Goal: Task Accomplishment & Management: Use online tool/utility

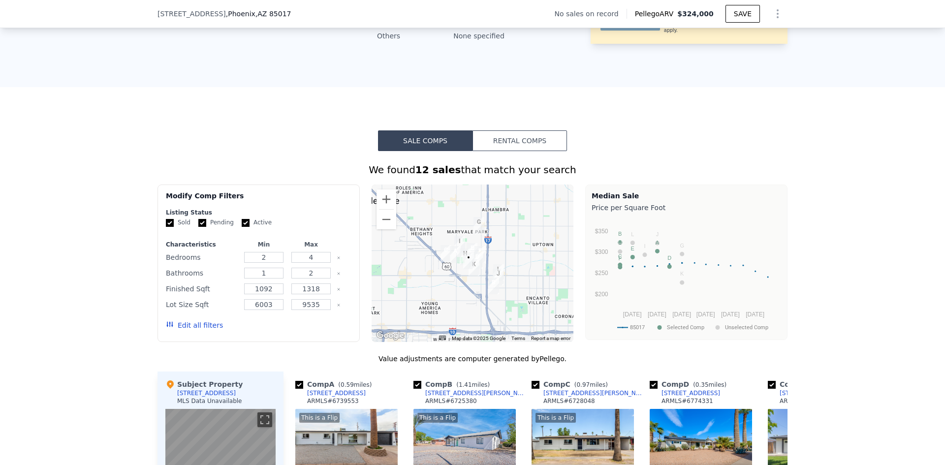
scroll to position [685, 0]
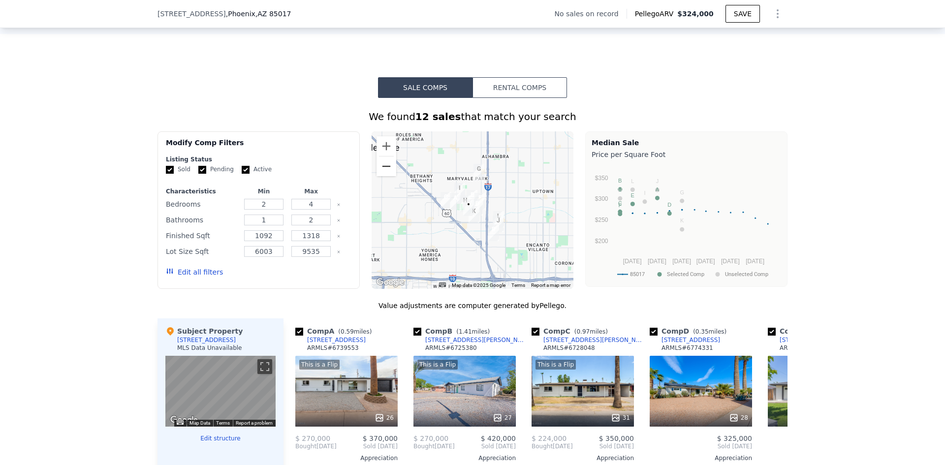
click at [383, 156] on button "Zoom out" at bounding box center [386, 166] width 20 height 20
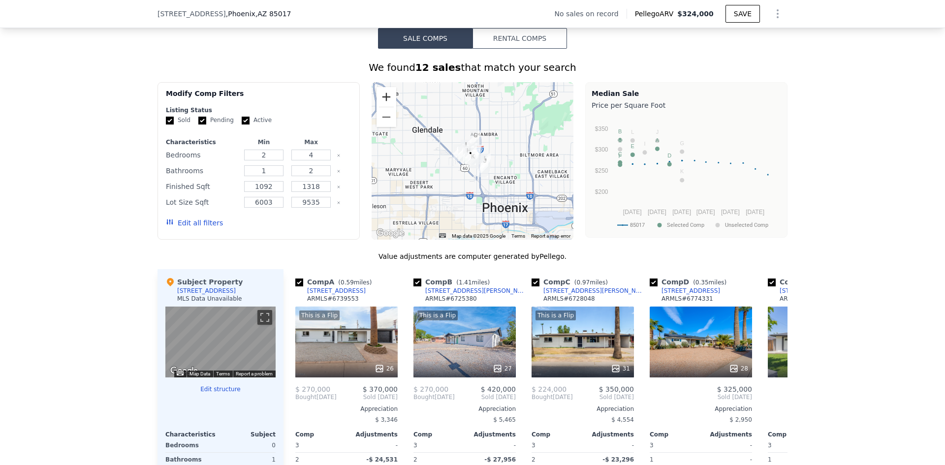
click at [384, 107] on button "Zoom in" at bounding box center [386, 97] width 20 height 20
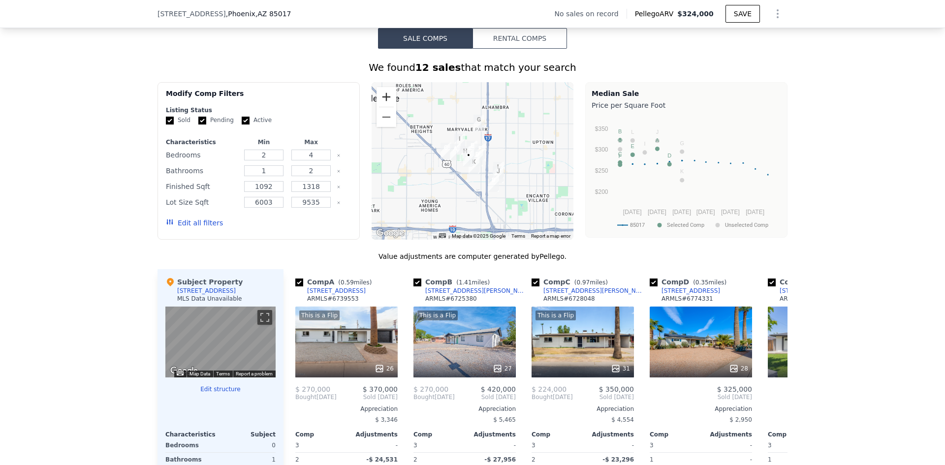
click at [384, 107] on button "Zoom in" at bounding box center [386, 97] width 20 height 20
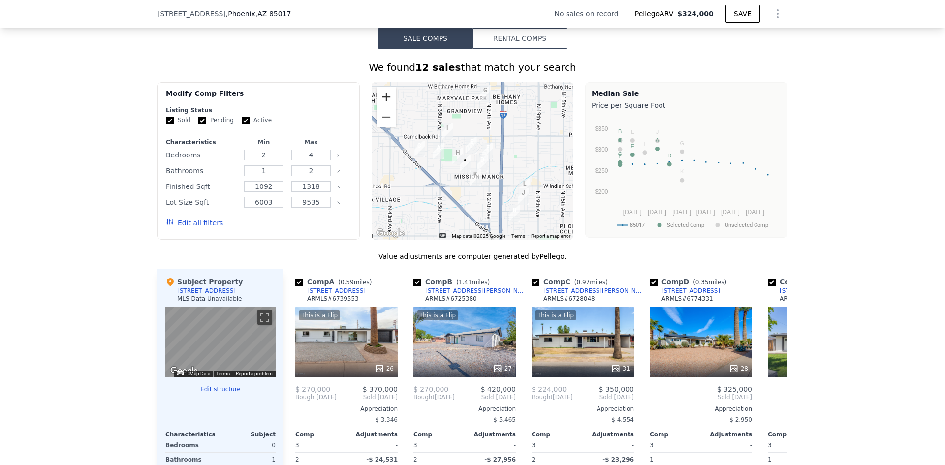
click at [384, 107] on button "Zoom in" at bounding box center [386, 97] width 20 height 20
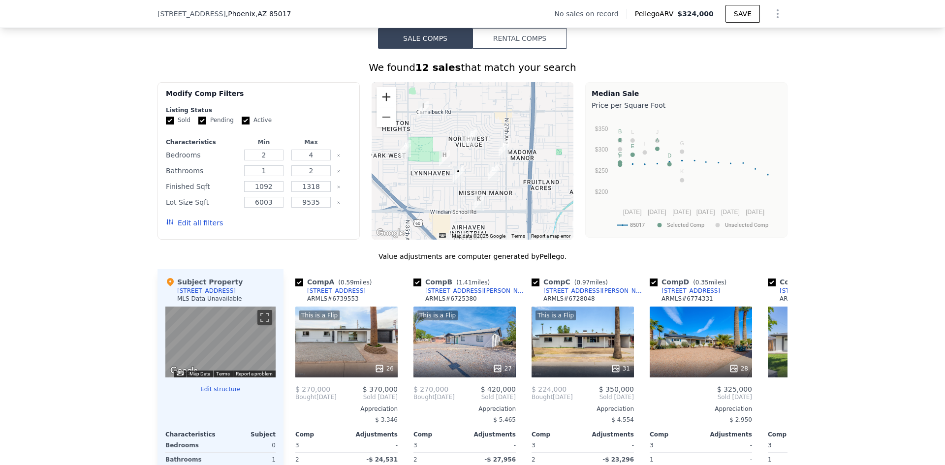
click at [382, 102] on button "Zoom in" at bounding box center [386, 97] width 20 height 20
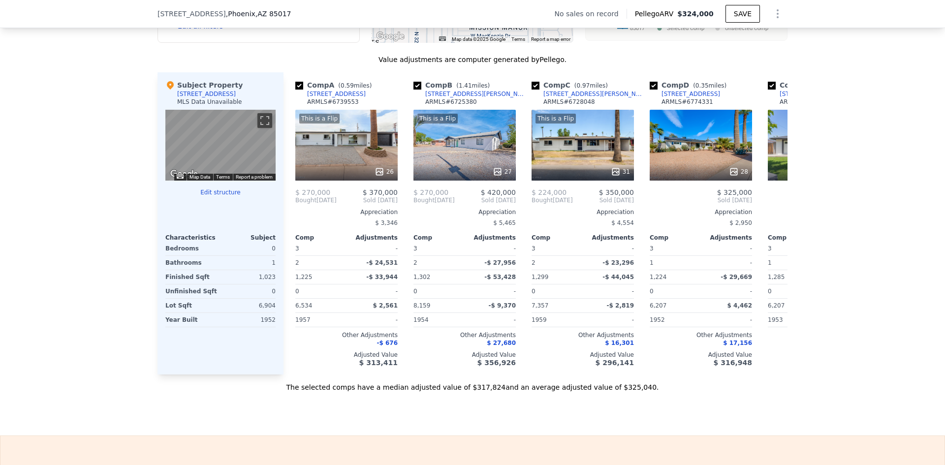
scroll to position [882, 0]
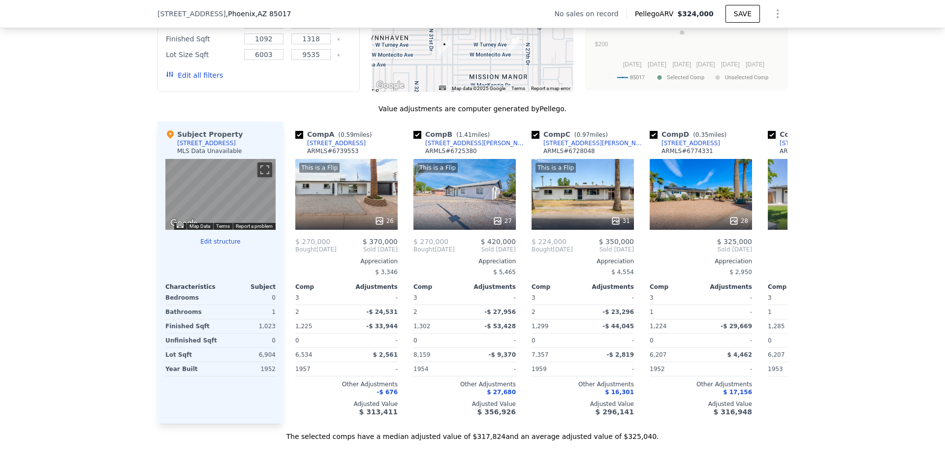
click at [219, 246] on button "Edit structure" at bounding box center [220, 242] width 110 height 8
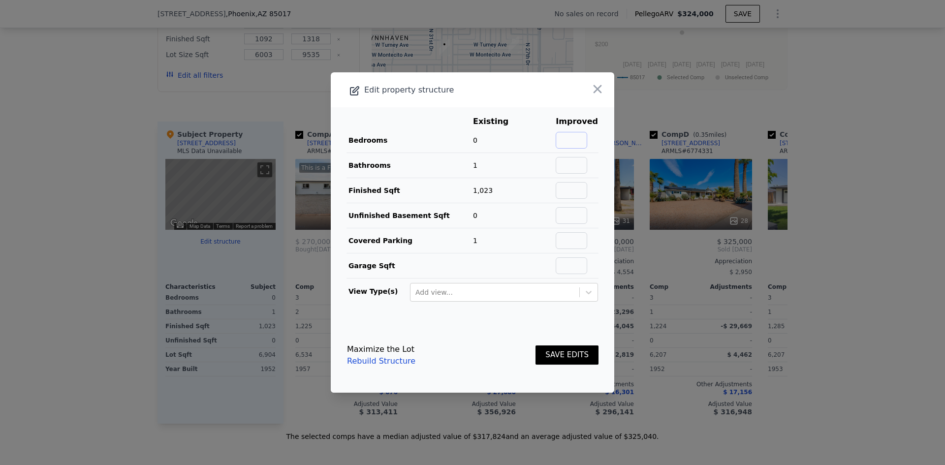
click at [573, 135] on input "text" at bounding box center [571, 140] width 31 height 17
type input "3"
click at [562, 163] on input "text" at bounding box center [571, 165] width 31 height 17
type input "2"
click at [473, 197] on td "1,023" at bounding box center [497, 190] width 51 height 25
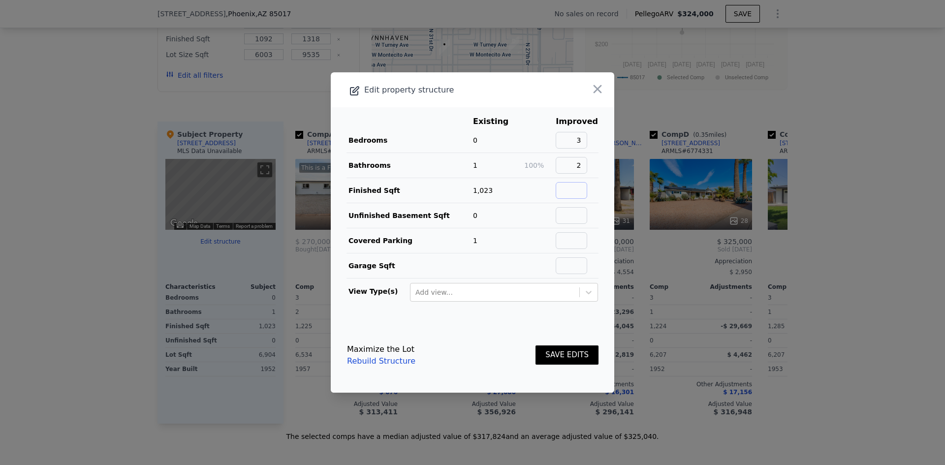
click at [570, 189] on input "text" at bounding box center [571, 190] width 31 height 17
type input "100"
click at [484, 246] on td "1" at bounding box center [497, 240] width 51 height 25
click at [555, 349] on button "SAVE EDITS" at bounding box center [566, 354] width 63 height 19
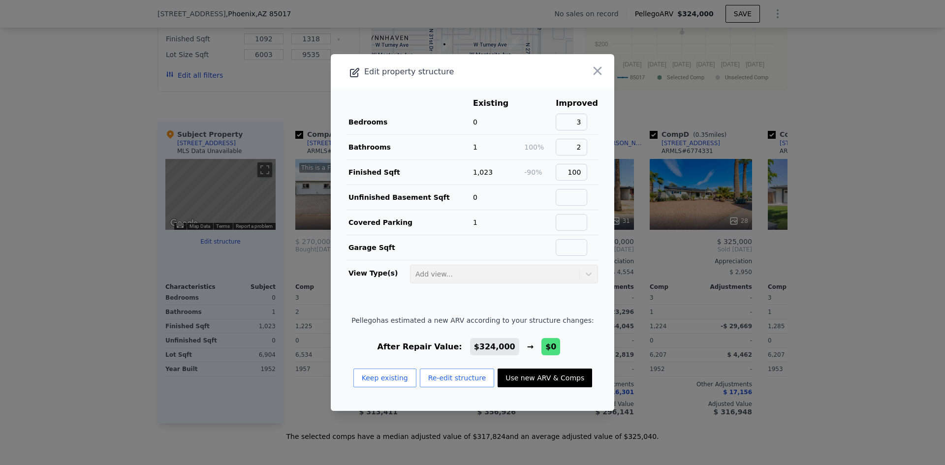
click at [525, 381] on button "Use new ARV & Comps" at bounding box center [544, 378] width 94 height 19
type input "3"
type input "1.5"
type input "1050"
type input "1957"
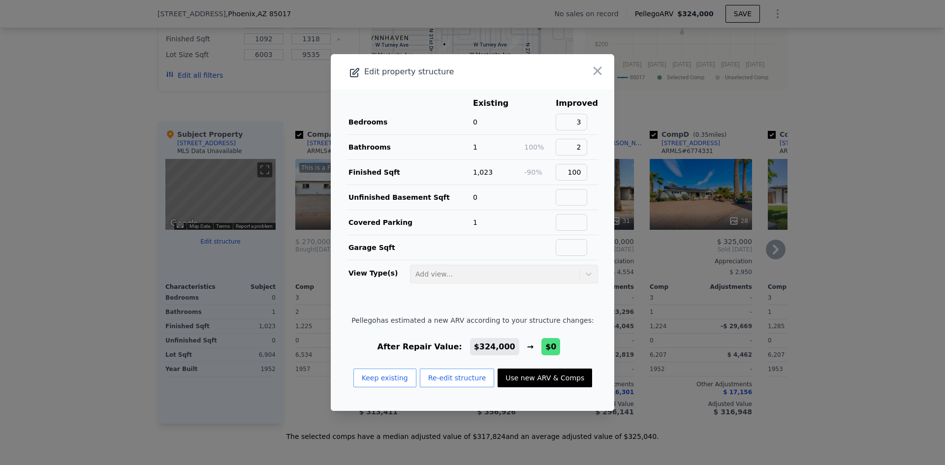
type input "6499"
type input "10263"
type input "$ 0"
type input "-$ 276,288"
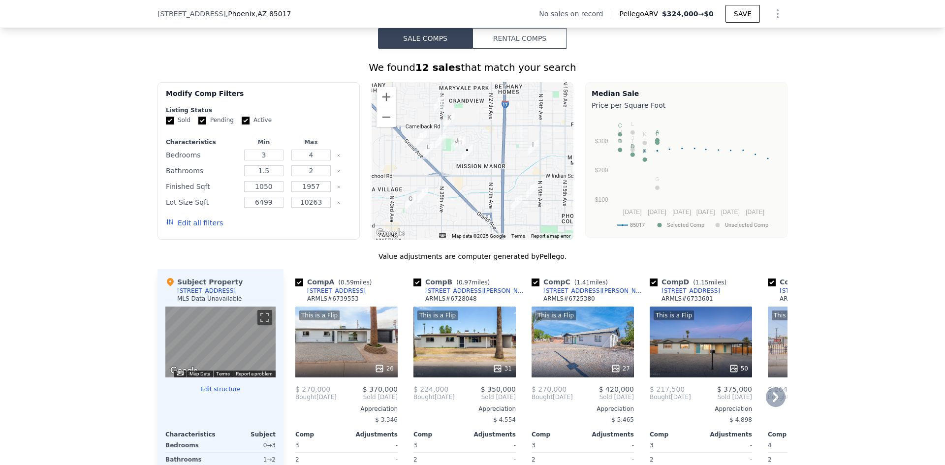
scroll to position [685, 0]
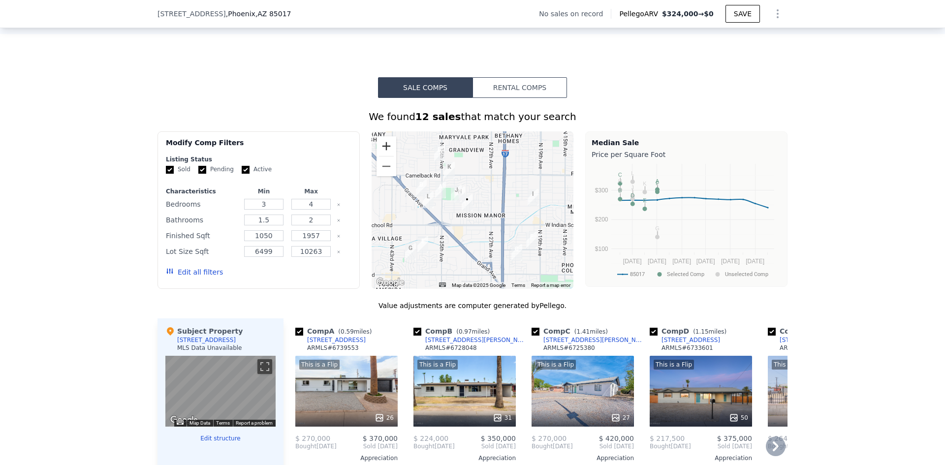
click at [377, 150] on button "Zoom in" at bounding box center [386, 146] width 20 height 20
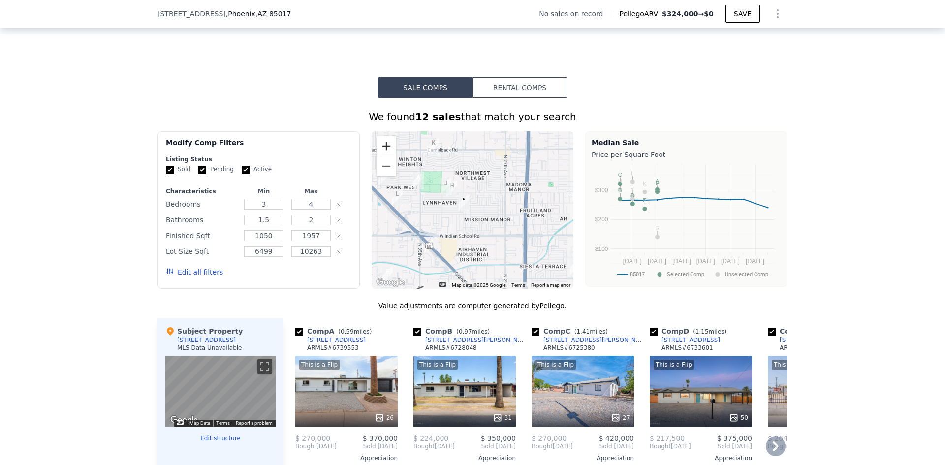
click at [377, 150] on button "Zoom in" at bounding box center [386, 146] width 20 height 20
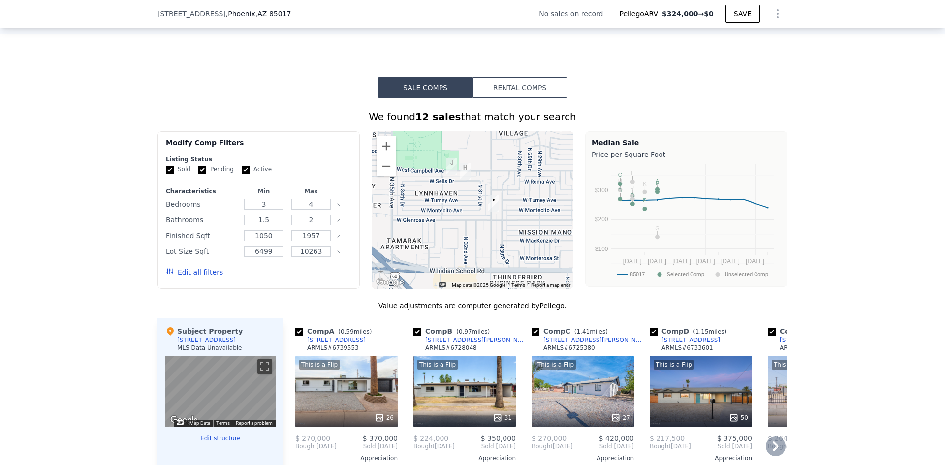
drag, startPoint x: 469, startPoint y: 208, endPoint x: 530, endPoint y: 207, distance: 61.0
click at [530, 207] on div at bounding box center [472, 209] width 202 height 157
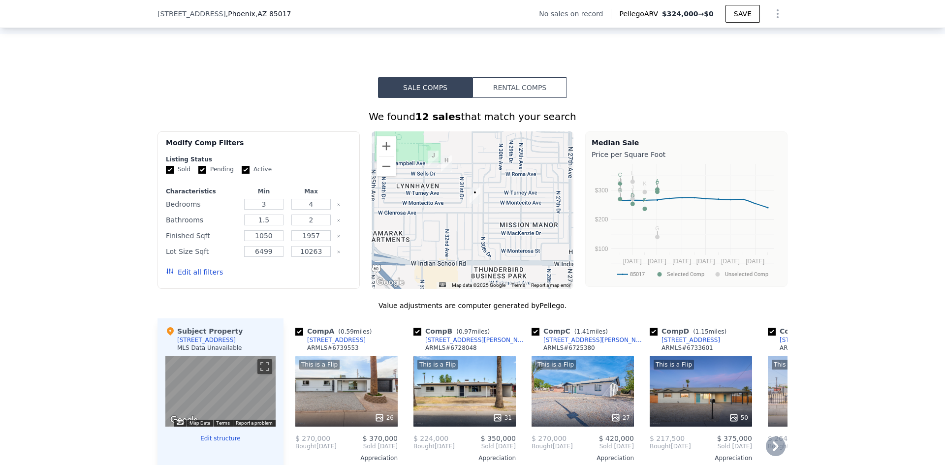
drag, startPoint x: 524, startPoint y: 202, endPoint x: 484, endPoint y: 177, distance: 47.1
click at [486, 189] on div at bounding box center [472, 209] width 202 height 157
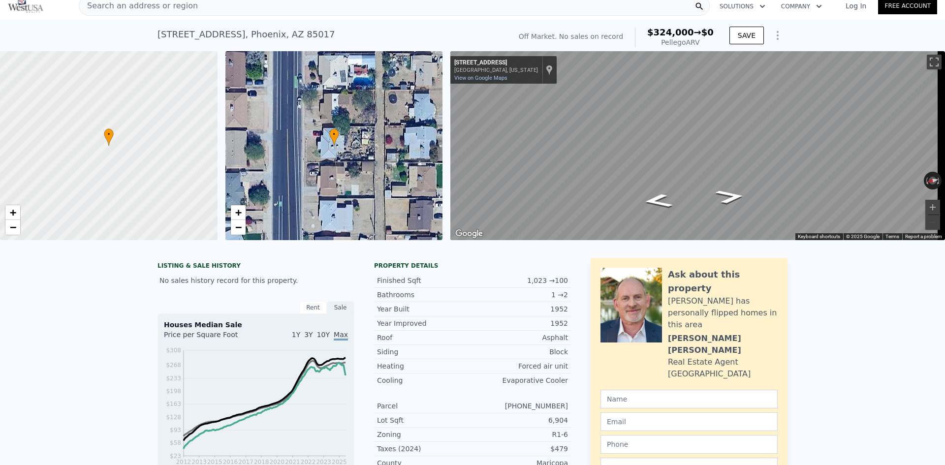
scroll to position [0, 0]
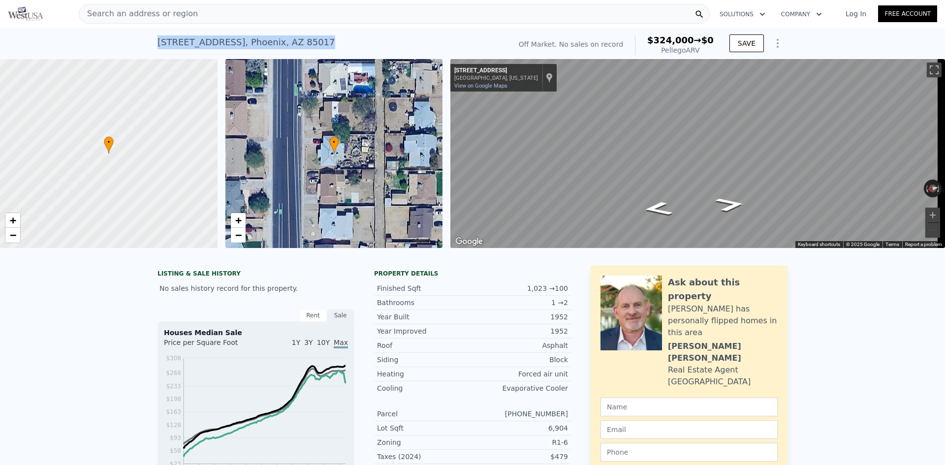
drag, startPoint x: 156, startPoint y: 49, endPoint x: 293, endPoint y: 54, distance: 137.4
click at [293, 49] on div "[STREET_ADDRESS]" at bounding box center [246, 42] width 178 height 14
copy div "[STREET_ADDRESS]"
type input "2"
type input "1"
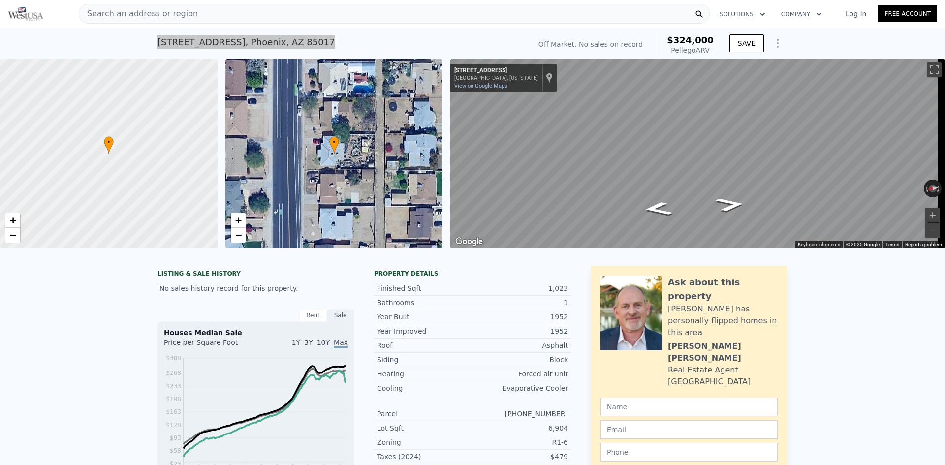
type input "1092"
type input "1318"
type input "6003"
type input "9535"
type input "$ 324,000"
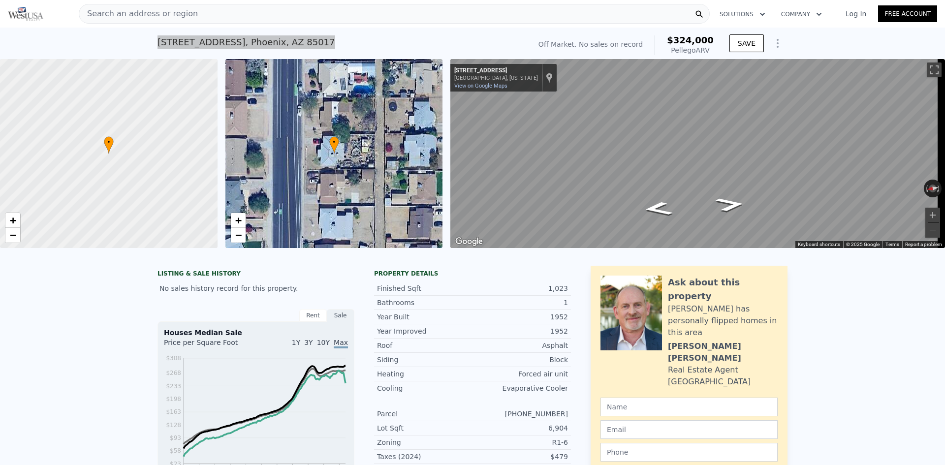
type input "$ 30,001"
